Goal: Task Accomplishment & Management: Complete application form

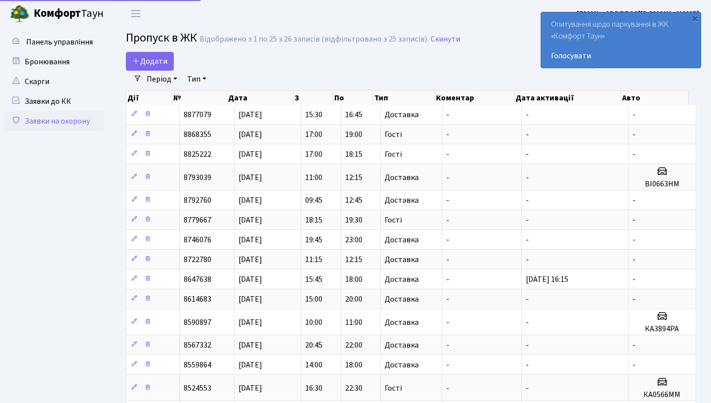
select select "25"
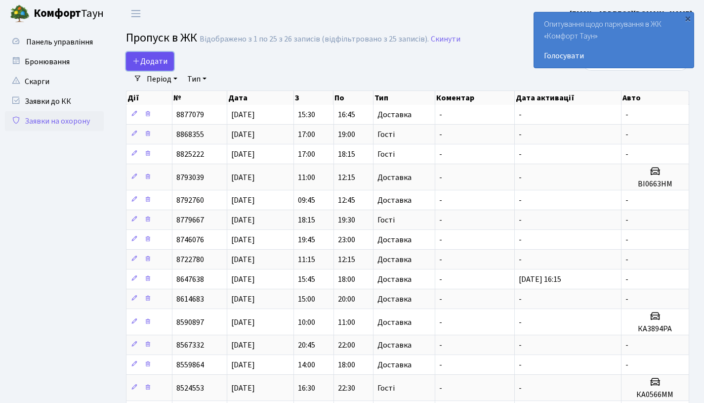
click at [168, 57] on link "Додати" at bounding box center [150, 61] width 48 height 19
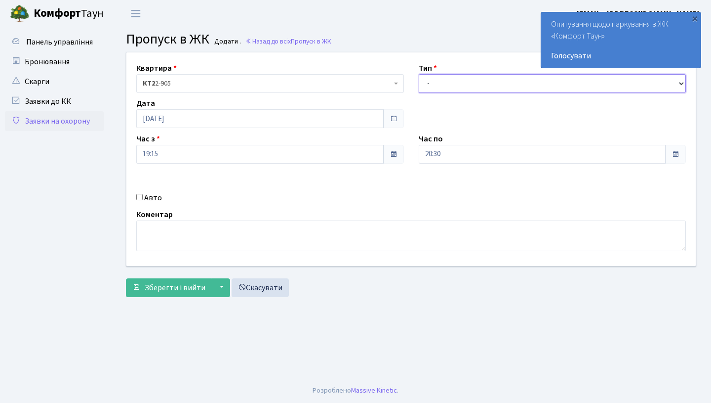
click at [454, 85] on select "- Доставка Таксі Гості Сервіс" at bounding box center [553, 83] width 268 height 19
select select "1"
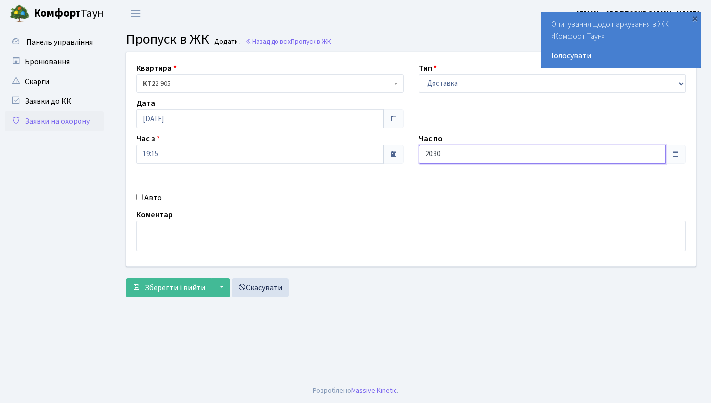
click at [468, 154] on input "20:30" at bounding box center [543, 154] width 248 height 19
click at [441, 191] on icon at bounding box center [446, 188] width 27 height 27
type input "22:30"
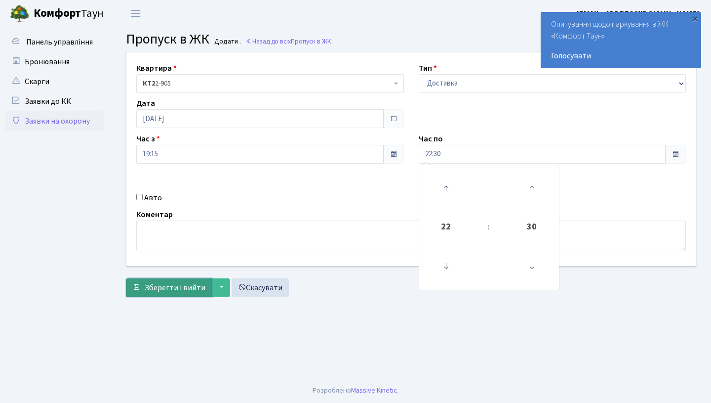
click at [189, 288] on span "Зберегти і вийти" at bounding box center [175, 287] width 61 height 11
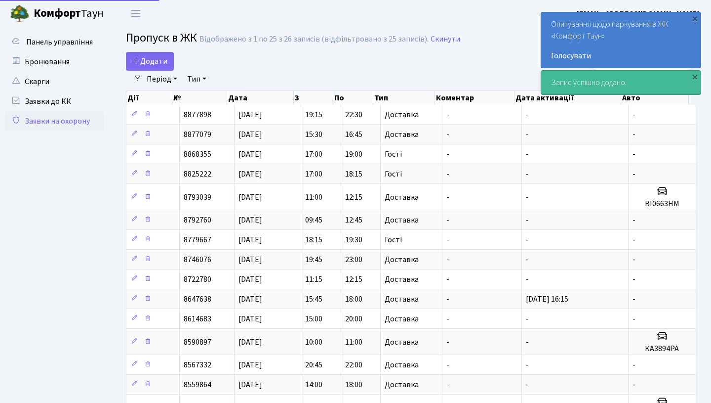
select select "25"
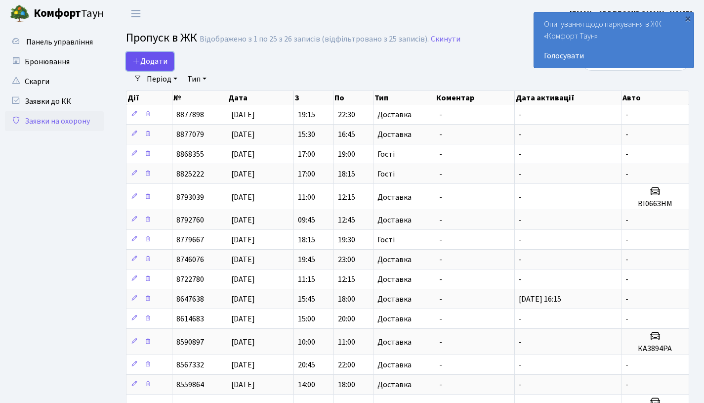
click at [155, 63] on span "Додати" at bounding box center [149, 61] width 35 height 11
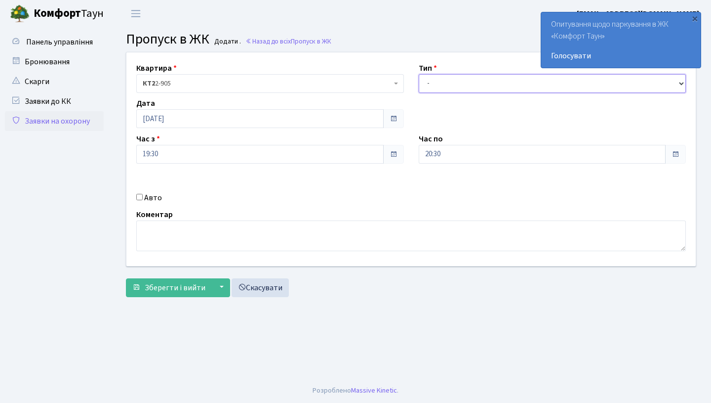
click at [443, 85] on select "- Доставка Таксі Гості Сервіс" at bounding box center [553, 83] width 268 height 19
select select "1"
click at [140, 198] on input "Авто" at bounding box center [139, 197] width 6 height 6
checkbox input "true"
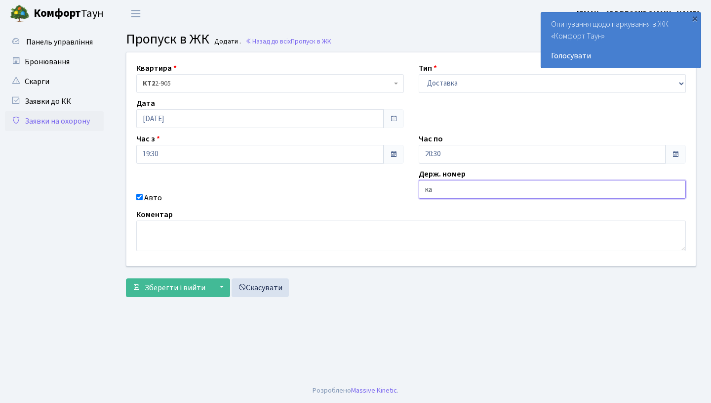
type input "ка3894ра"
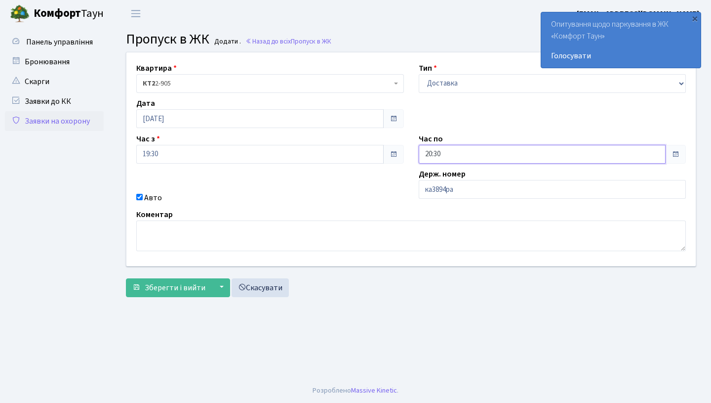
click at [460, 149] on input "20:30" at bounding box center [543, 154] width 248 height 19
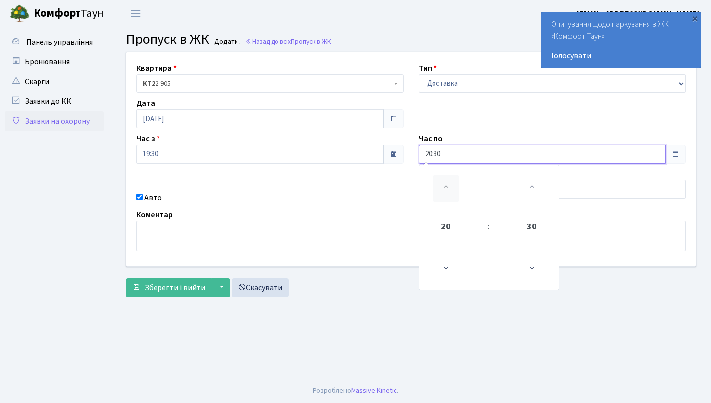
click at [450, 191] on icon at bounding box center [446, 188] width 27 height 27
type input "22:30"
click at [329, 192] on div "Авто" at bounding box center [270, 198] width 283 height 12
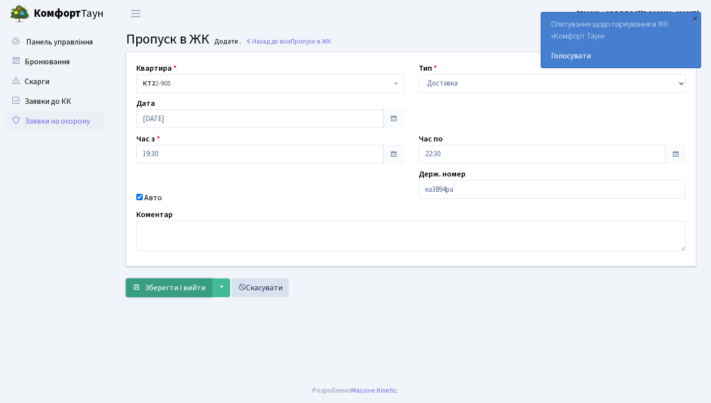
click at [187, 293] on button "Зберегти і вийти" at bounding box center [169, 287] width 86 height 19
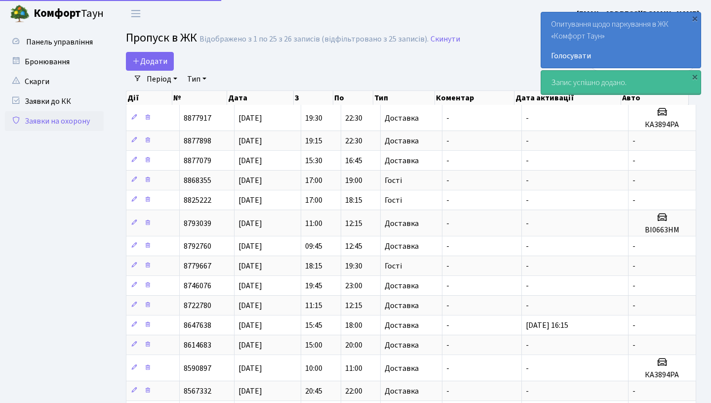
select select "25"
